Goal: Information Seeking & Learning: Find specific page/section

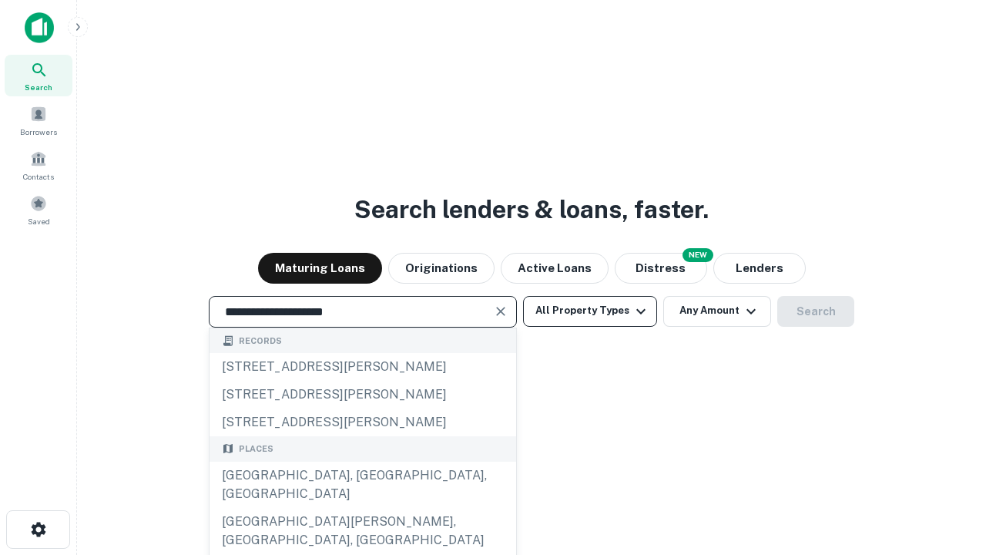
click at [362, 508] on div "[GEOGRAPHIC_DATA], [GEOGRAPHIC_DATA], [GEOGRAPHIC_DATA]" at bounding box center [363, 484] width 307 height 46
click at [590, 310] on button "All Property Types" at bounding box center [590, 311] width 134 height 31
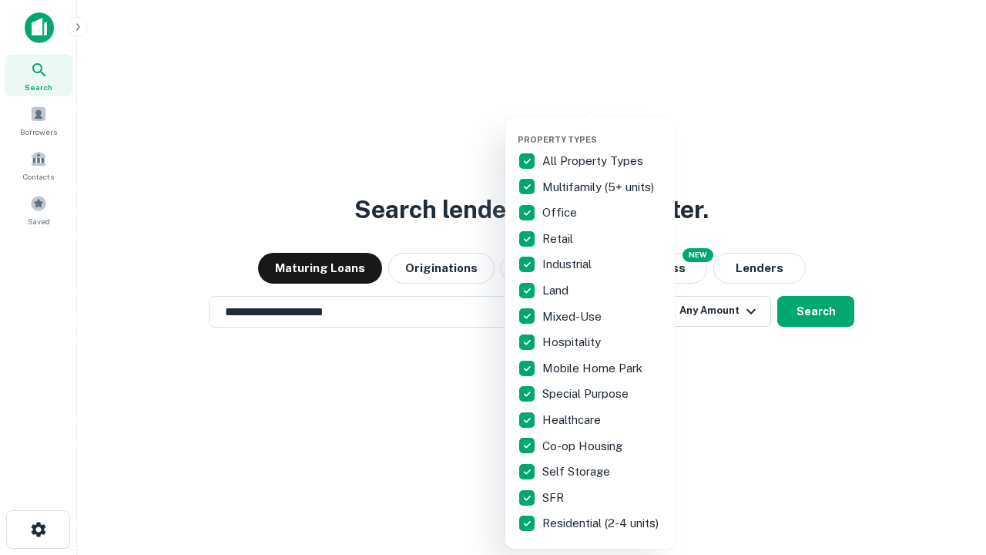
type input "**********"
click at [602, 129] on button "button" at bounding box center [602, 129] width 169 height 1
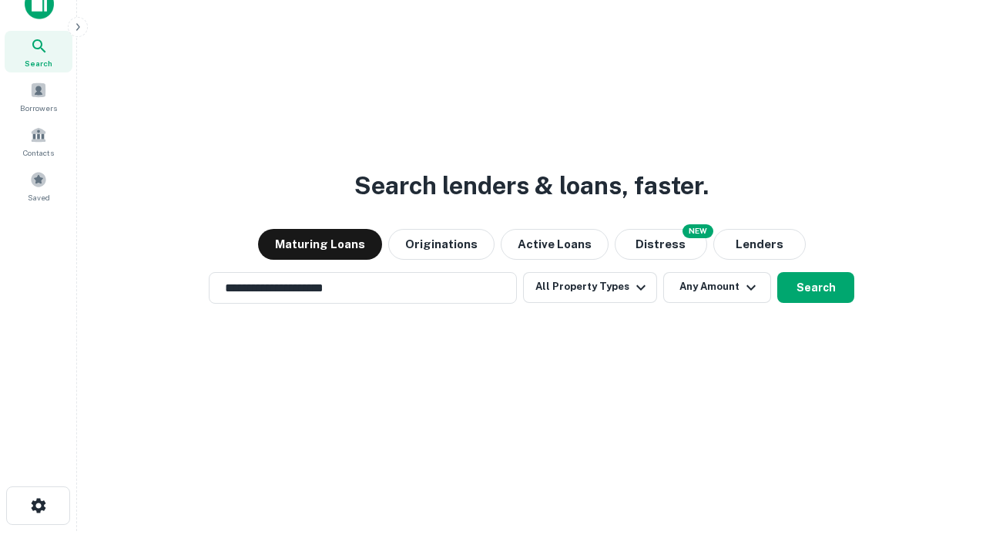
scroll to position [9, 186]
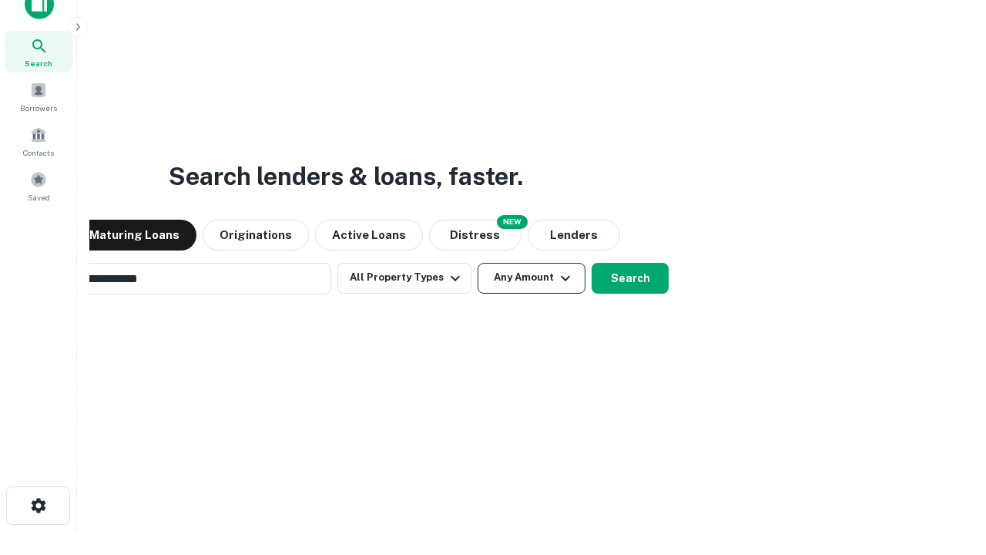
click at [478, 263] on button "Any Amount" at bounding box center [532, 278] width 108 height 31
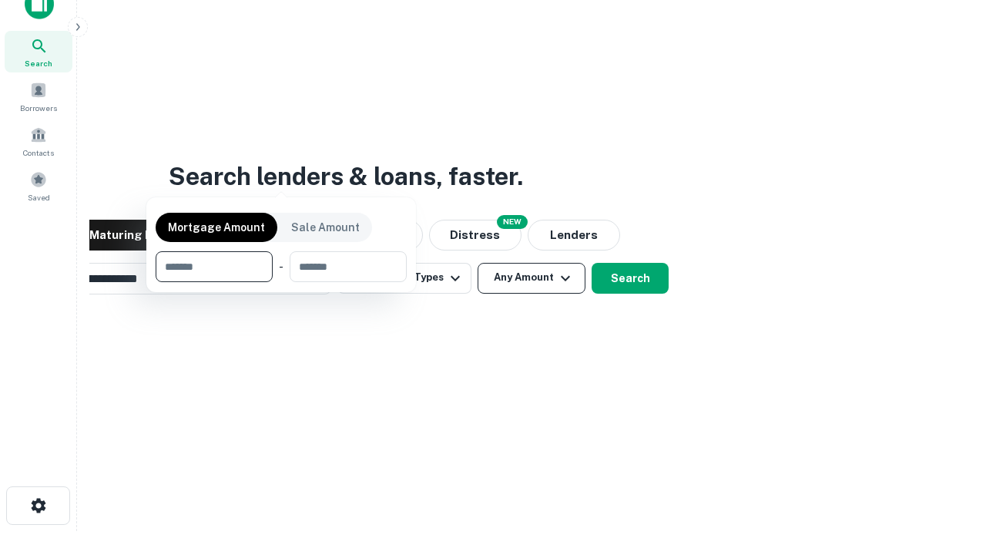
scroll to position [25, 0]
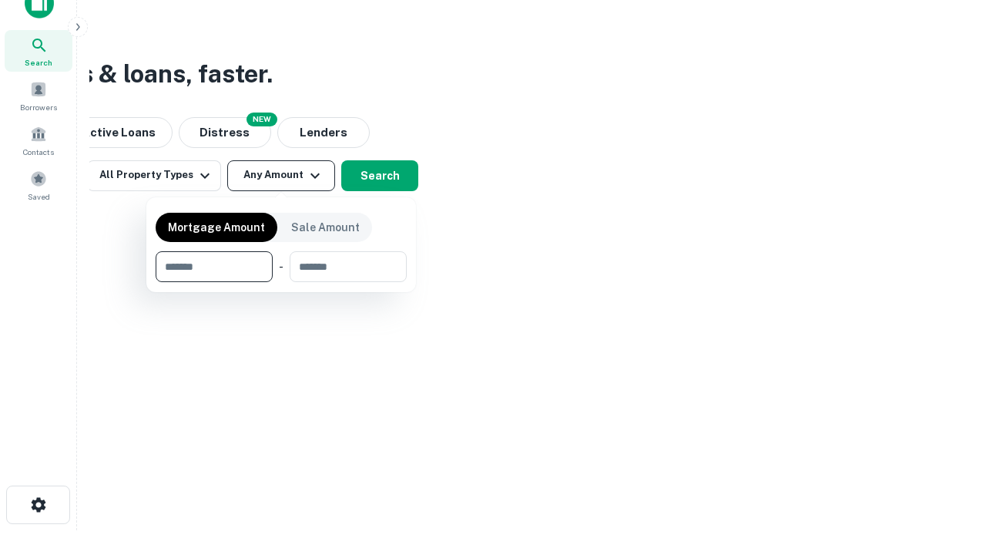
type input "*******"
click at [281, 282] on button "button" at bounding box center [281, 282] width 251 height 1
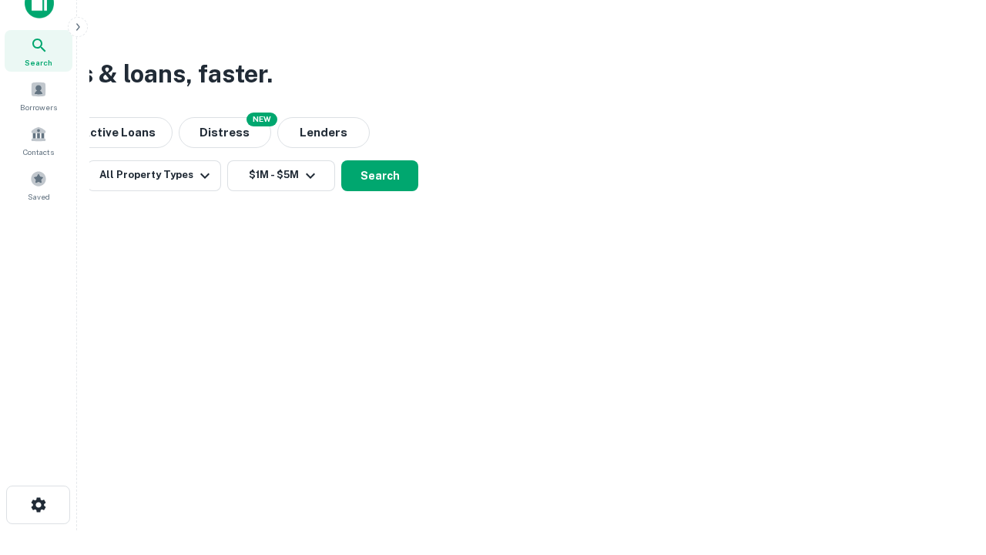
scroll to position [9, 284]
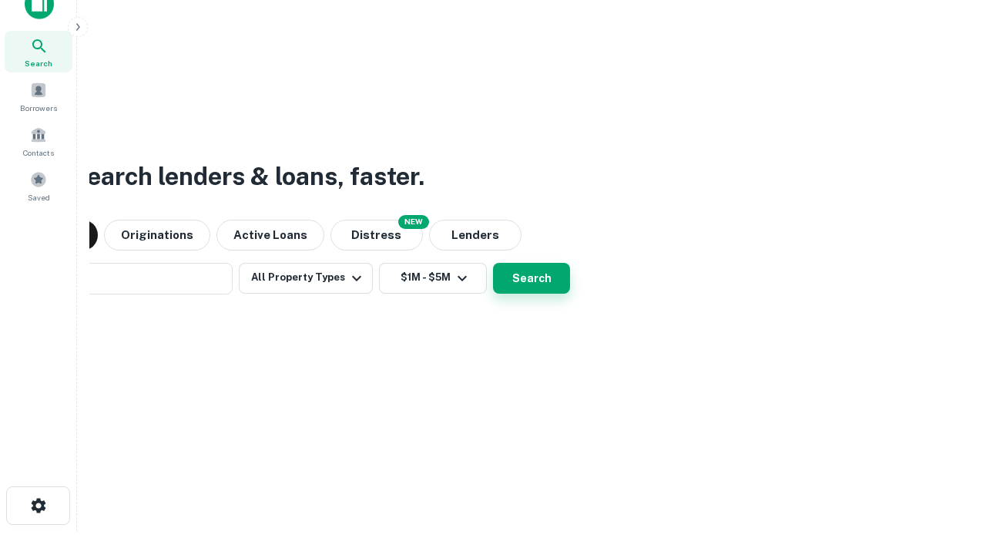
click at [493, 263] on button "Search" at bounding box center [531, 278] width 77 height 31
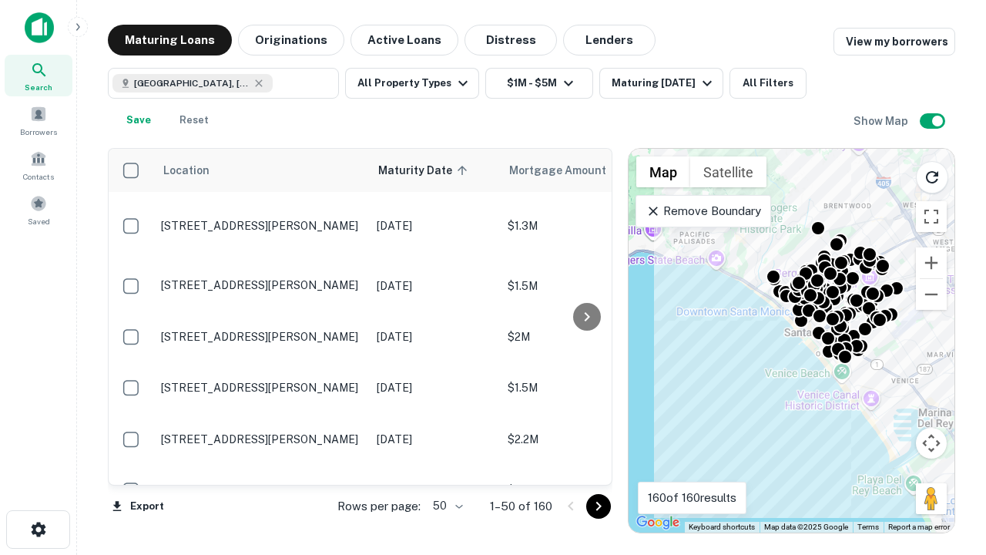
click at [445, 505] on body "Search Borrowers Contacts Saved Maturing Loans Originations Active Loans Distre…" at bounding box center [493, 277] width 986 height 555
click at [446, 467] on li "25" at bounding box center [446, 467] width 45 height 28
